Goal: Task Accomplishment & Management: Manage account settings

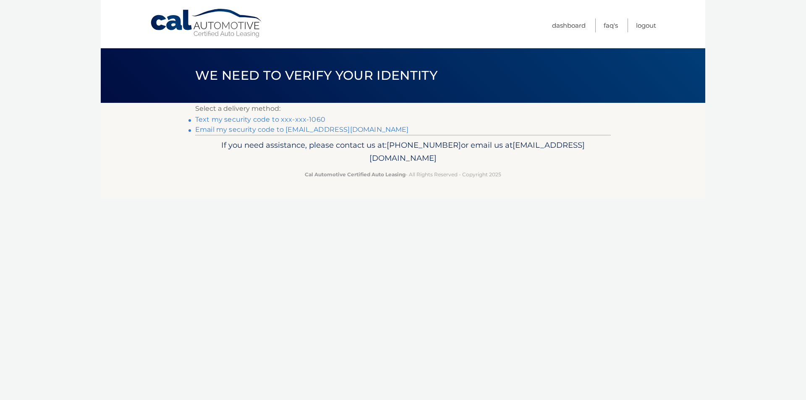
click at [306, 118] on link "Text my security code to xxx-xxx-1060" at bounding box center [260, 119] width 130 height 8
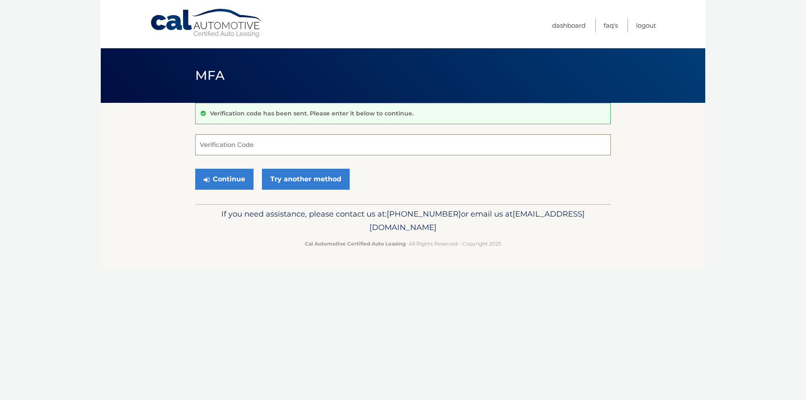
click at [287, 148] on input "Verification Code" at bounding box center [402, 144] width 415 height 21
type input "485613"
click at [249, 179] on button "Continue" at bounding box center [224, 179] width 58 height 21
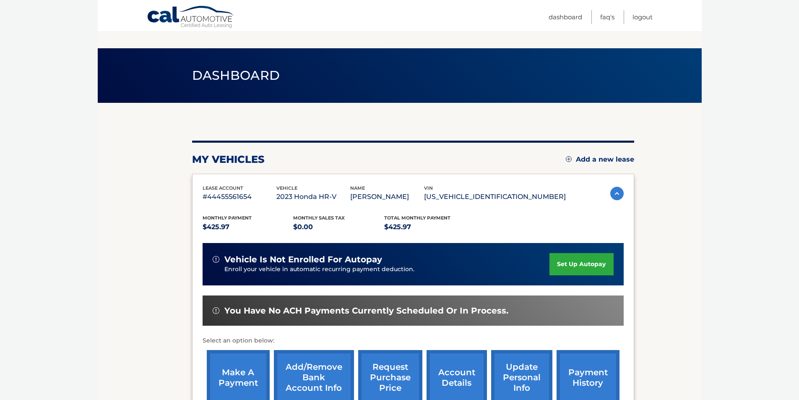
scroll to position [109, 0]
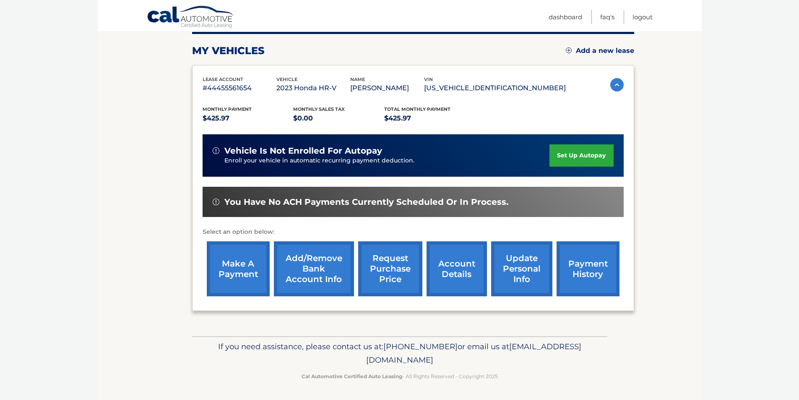
click at [262, 269] on link "make a payment" at bounding box center [238, 268] width 63 height 55
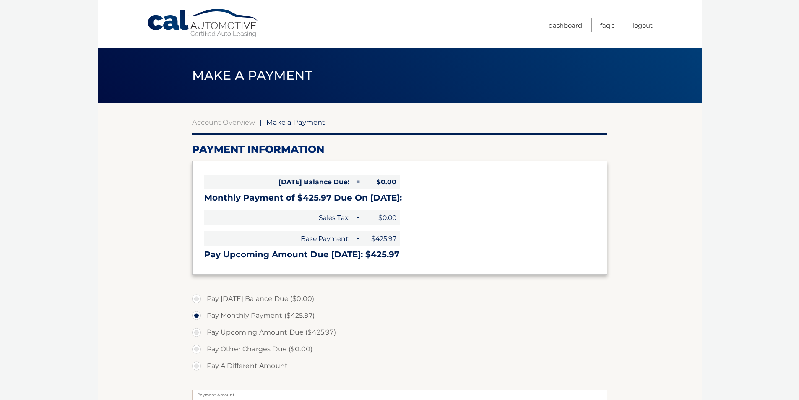
select select "ZjQ1NDBjMTgtNjM0ZC00ZjljLWJmYjktMDQ5MzRkMTdjMzMy"
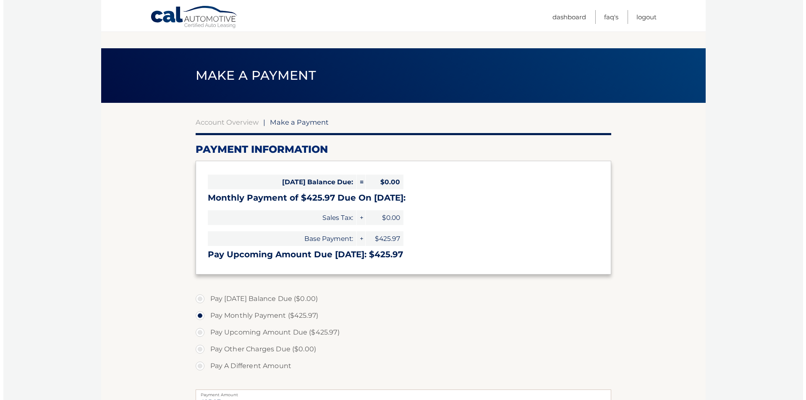
scroll to position [200, 0]
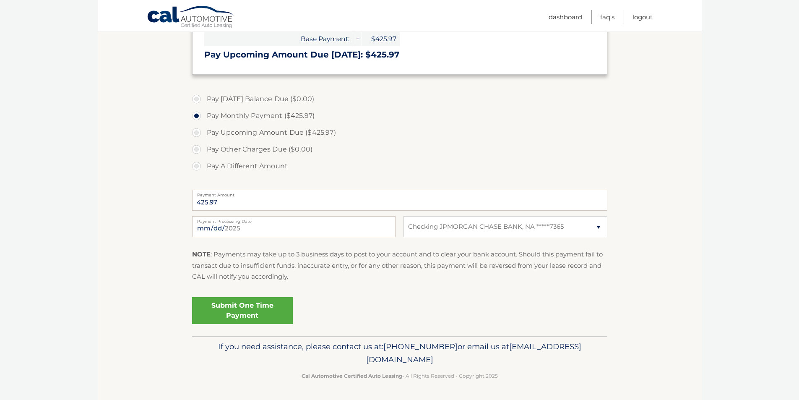
click at [267, 310] on link "Submit One Time Payment" at bounding box center [242, 310] width 101 height 27
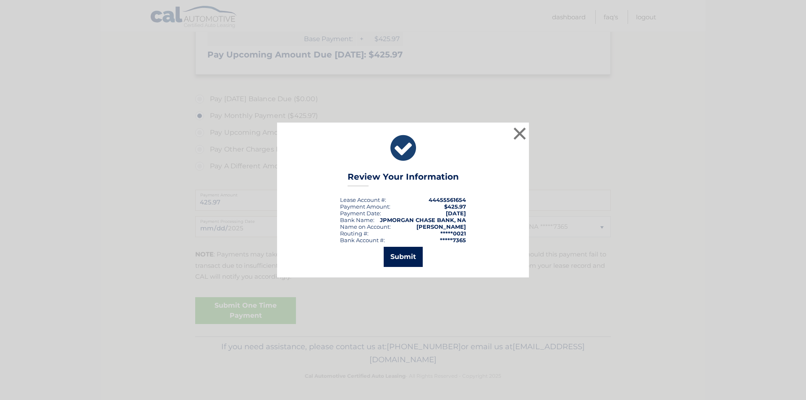
click at [404, 251] on button "Submit" at bounding box center [402, 257] width 39 height 20
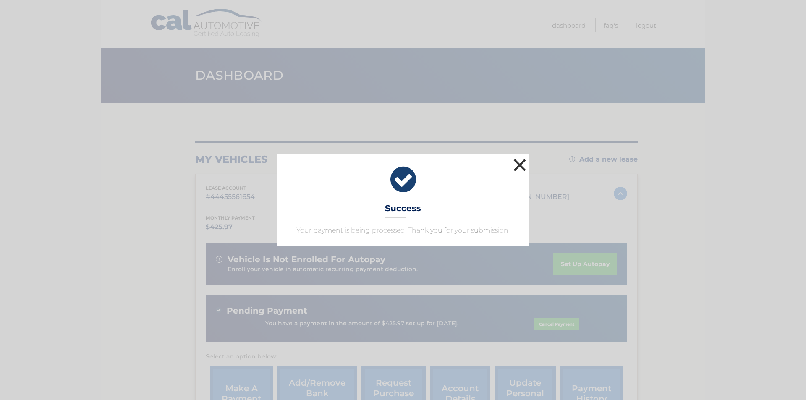
click at [516, 166] on button "×" at bounding box center [519, 165] width 17 height 17
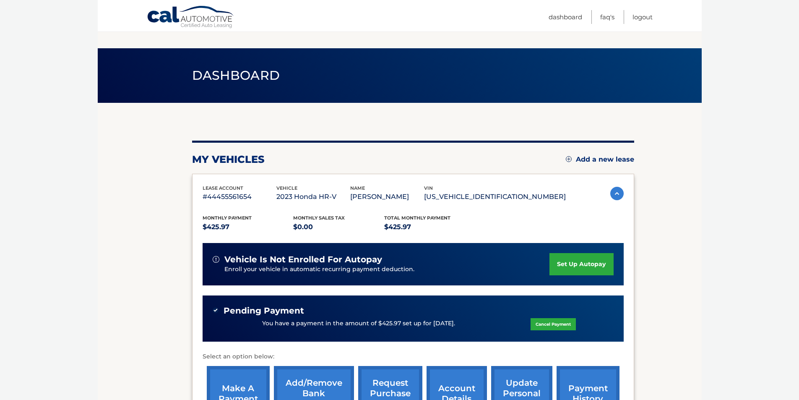
scroll to position [125, 0]
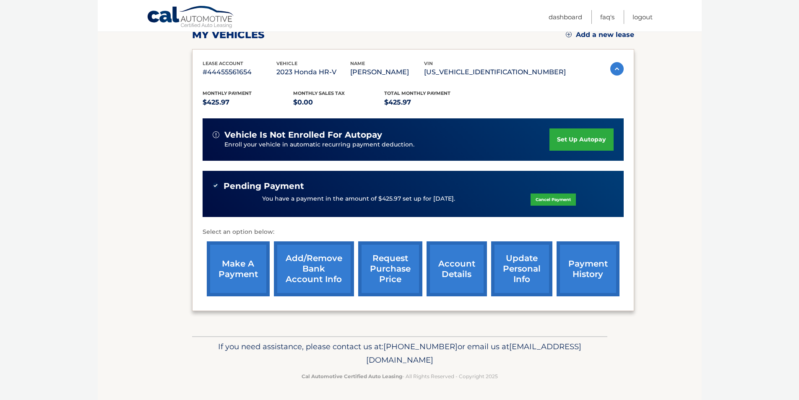
click at [456, 270] on link "account details" at bounding box center [457, 268] width 60 height 55
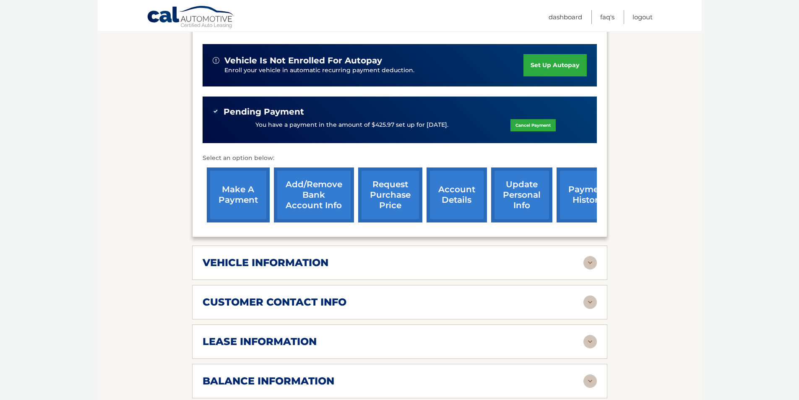
scroll to position [420, 0]
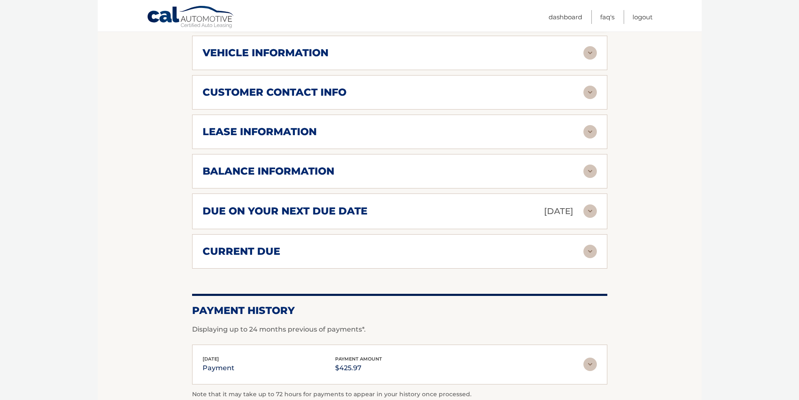
click at [589, 169] on img at bounding box center [590, 170] width 13 height 13
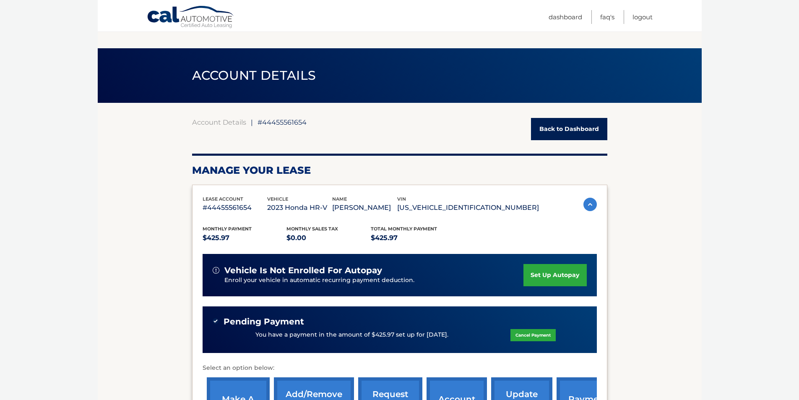
scroll to position [0, 0]
